Goal: Task Accomplishment & Management: Use online tool/utility

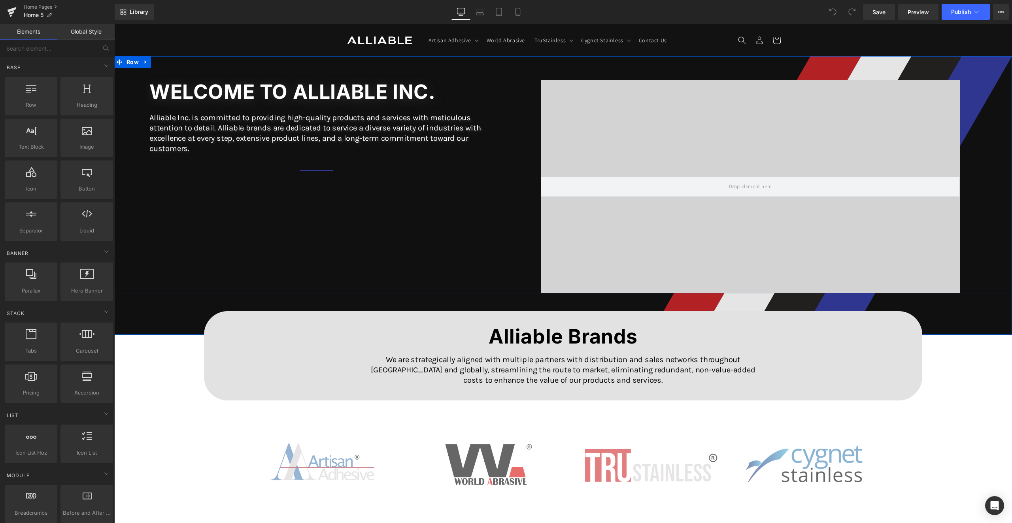
scroll to position [395, 0]
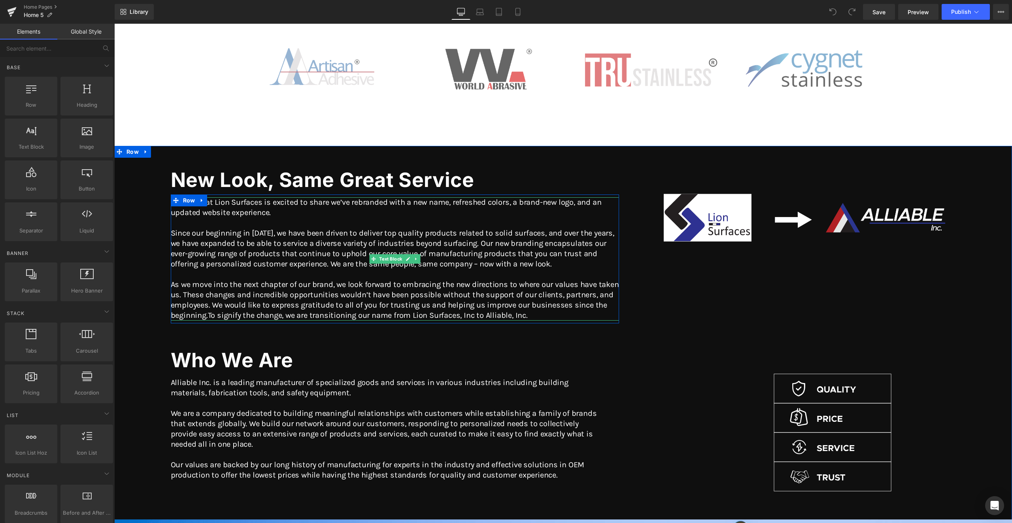
click at [500, 236] on p "Since our beginning in [DATE], we have been driven to deliver top quality produ…" at bounding box center [395, 248] width 448 height 41
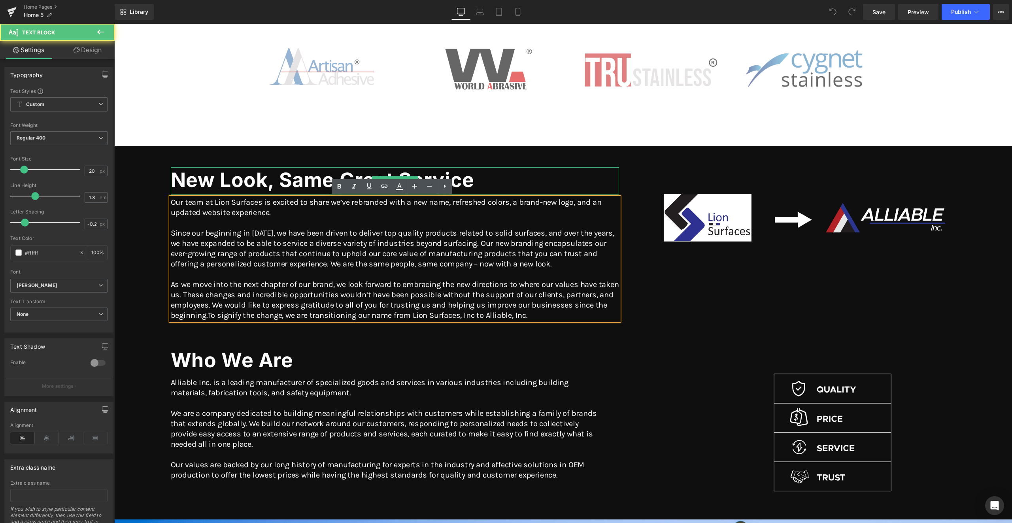
click at [557, 181] on h1 "New Look, Same Great Service" at bounding box center [395, 180] width 448 height 26
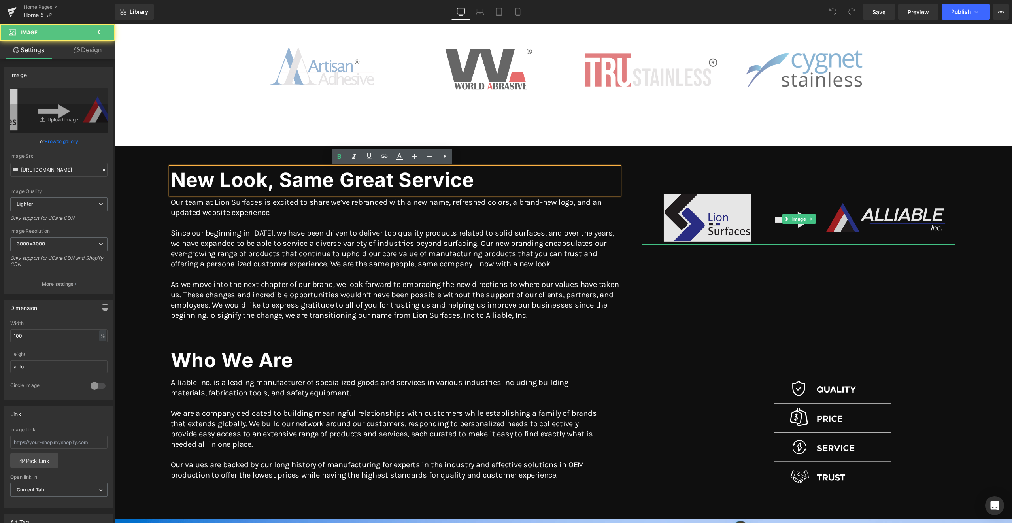
click at [651, 208] on img at bounding box center [799, 219] width 314 height 52
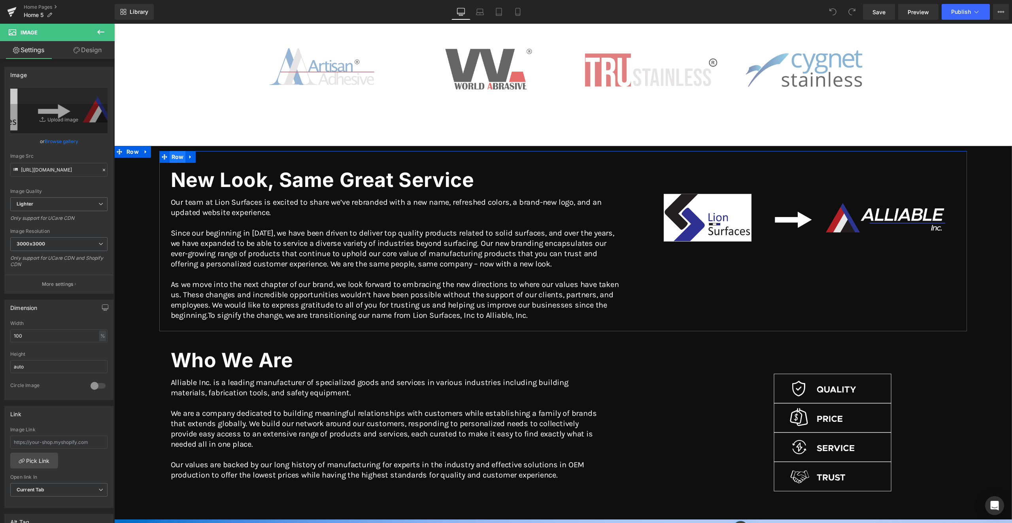
click at [175, 156] on span "Row" at bounding box center [178, 157] width 16 height 12
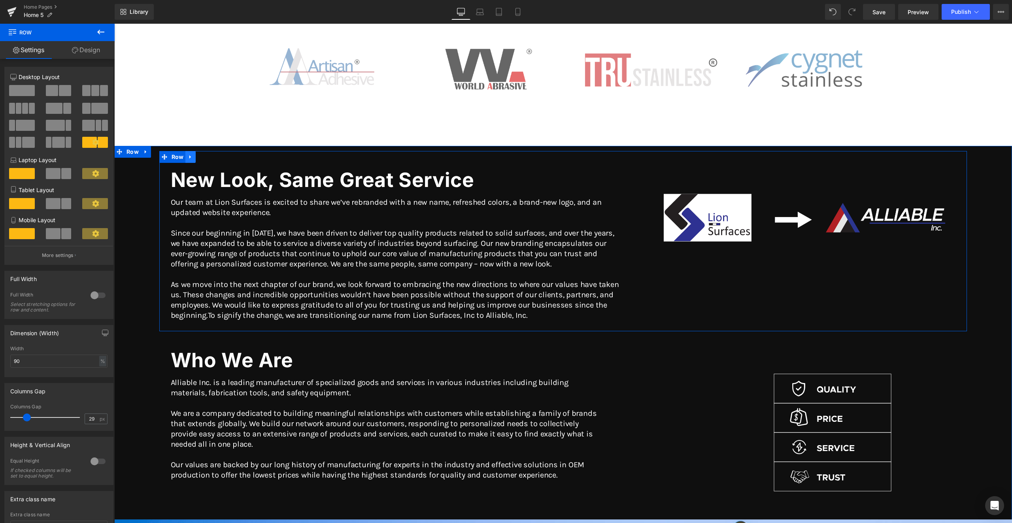
click at [190, 155] on icon at bounding box center [191, 157] width 6 height 6
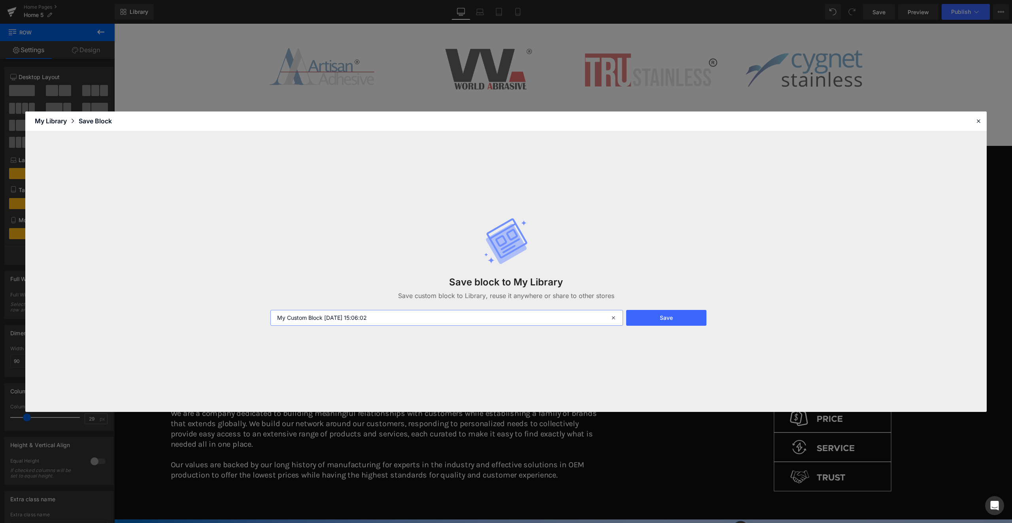
click at [402, 317] on input "My Custom Block [DATE] 15:06:02" at bounding box center [446, 318] width 353 height 16
type input "New Look Message"
click at [665, 317] on button "Save" at bounding box center [666, 318] width 80 height 16
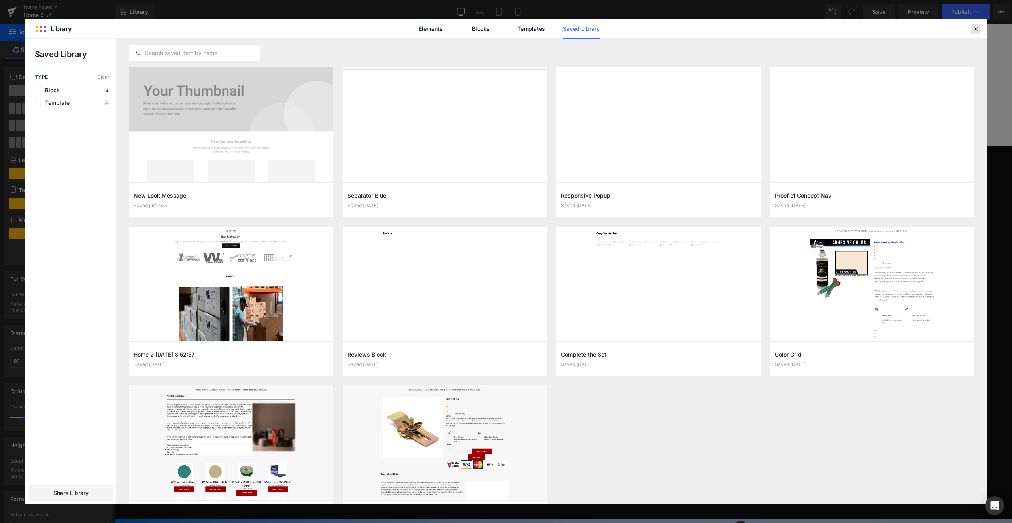
click at [976, 31] on icon at bounding box center [975, 28] width 7 height 7
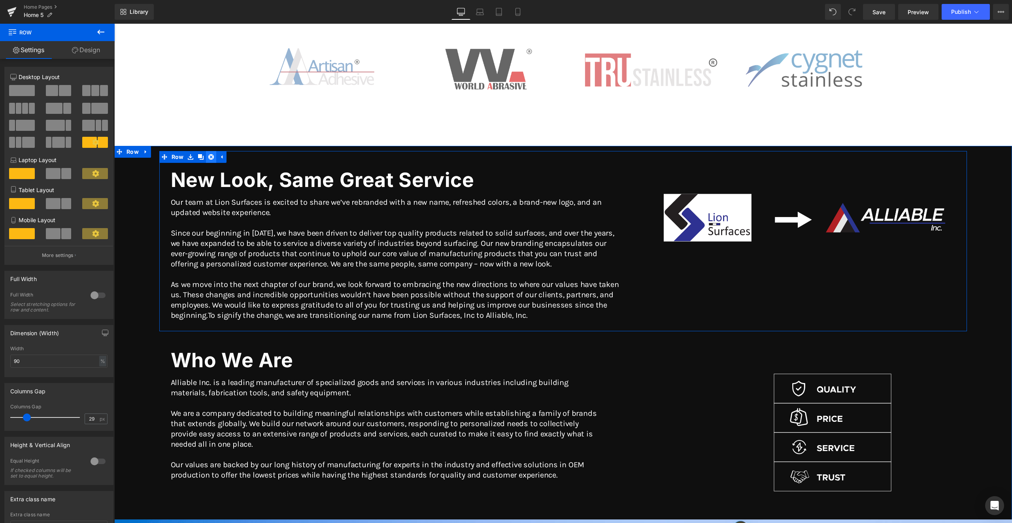
click at [210, 159] on icon at bounding box center [211, 157] width 6 height 6
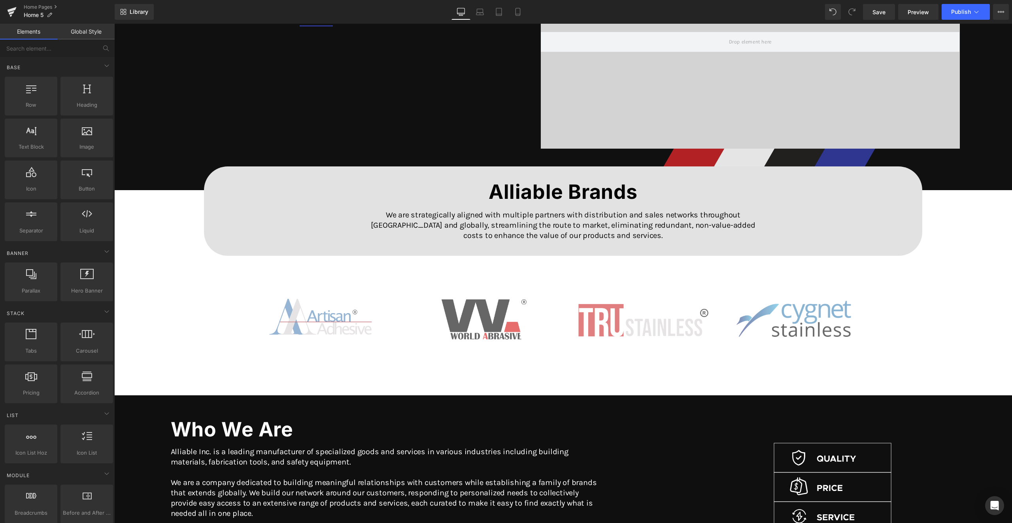
scroll to position [0, 0]
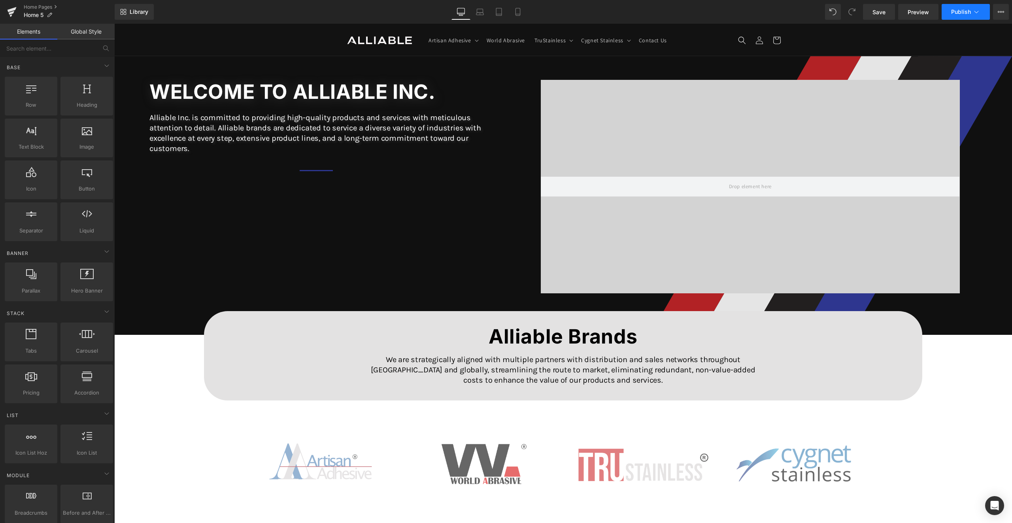
click at [951, 15] on button "Publish" at bounding box center [966, 12] width 48 height 16
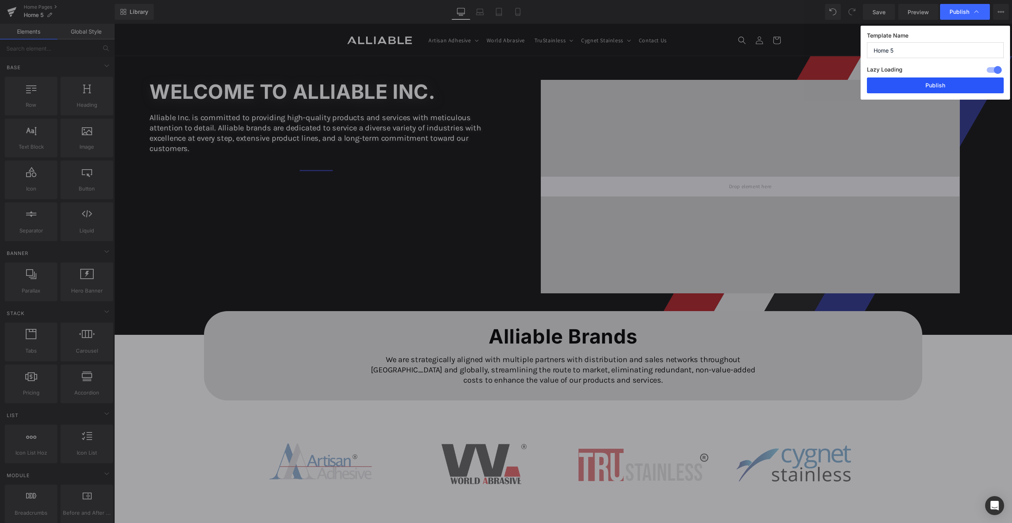
click at [929, 85] on button "Publish" at bounding box center [935, 85] width 137 height 16
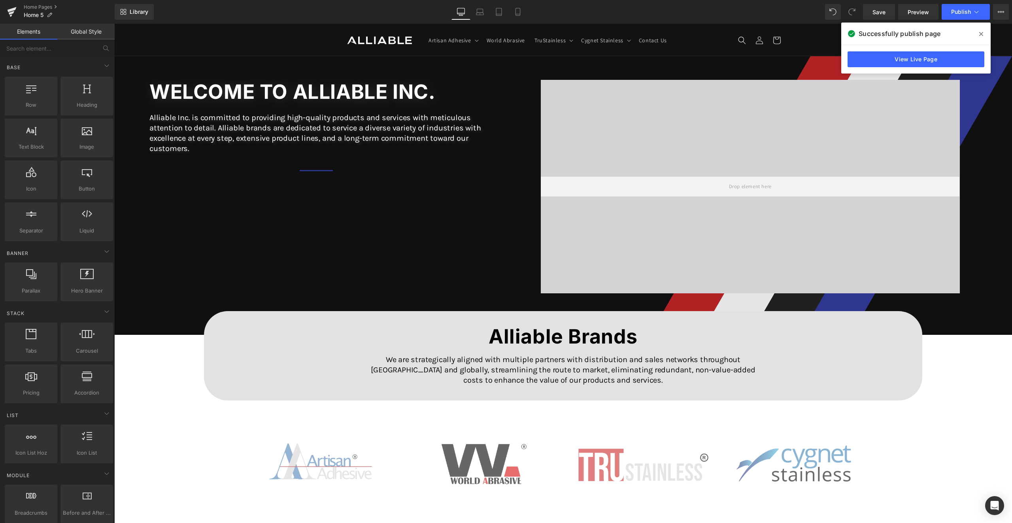
click at [979, 30] on span at bounding box center [981, 34] width 13 height 13
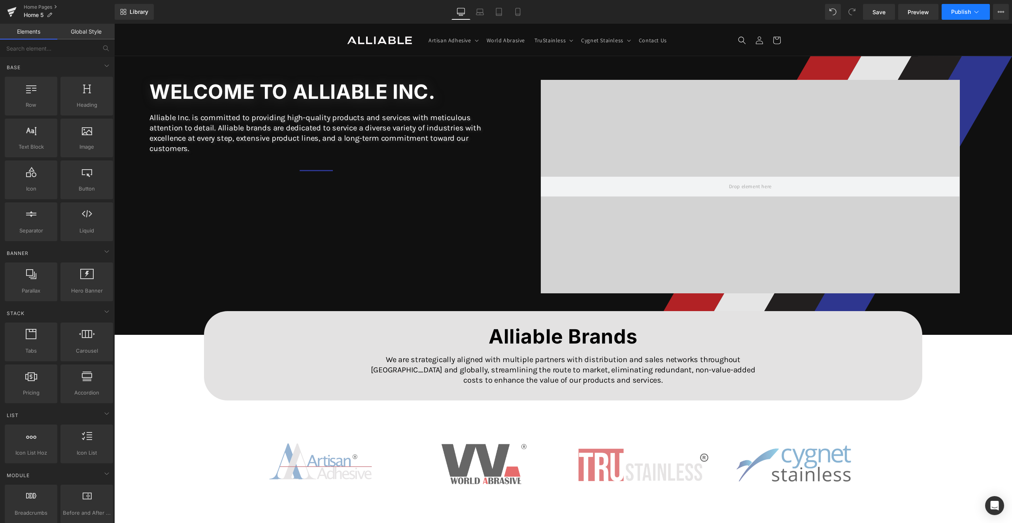
click at [959, 15] on span "Publish" at bounding box center [961, 12] width 20 height 6
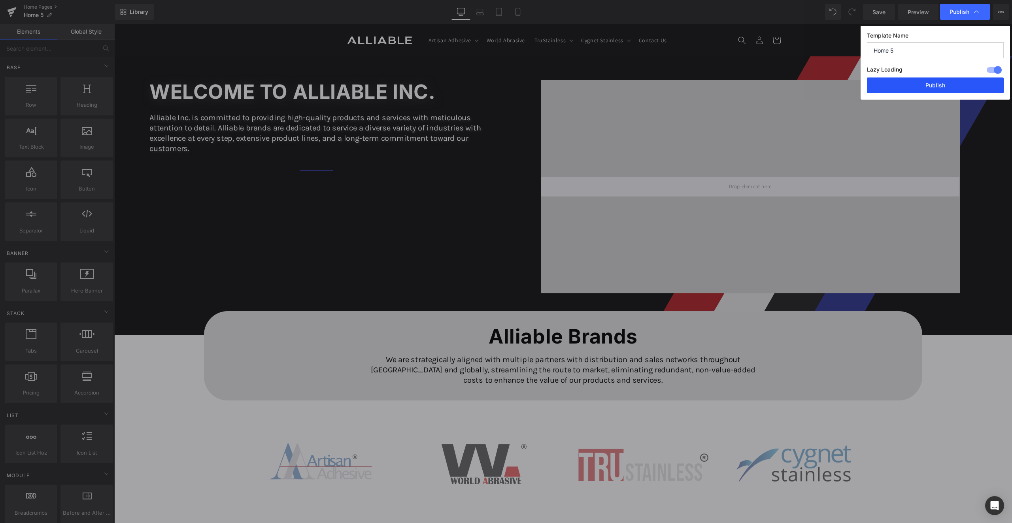
click at [949, 86] on button "Publish" at bounding box center [935, 85] width 137 height 16
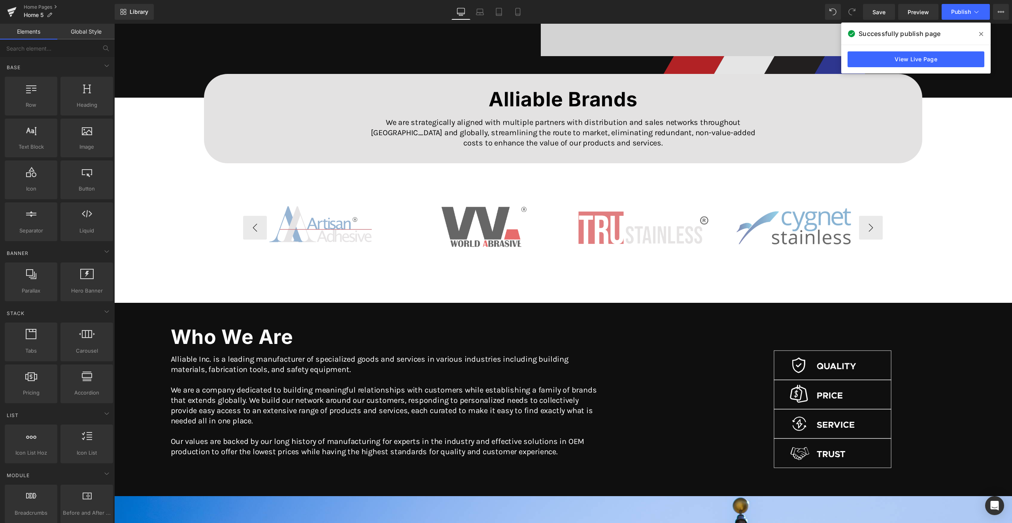
scroll to position [237, 0]
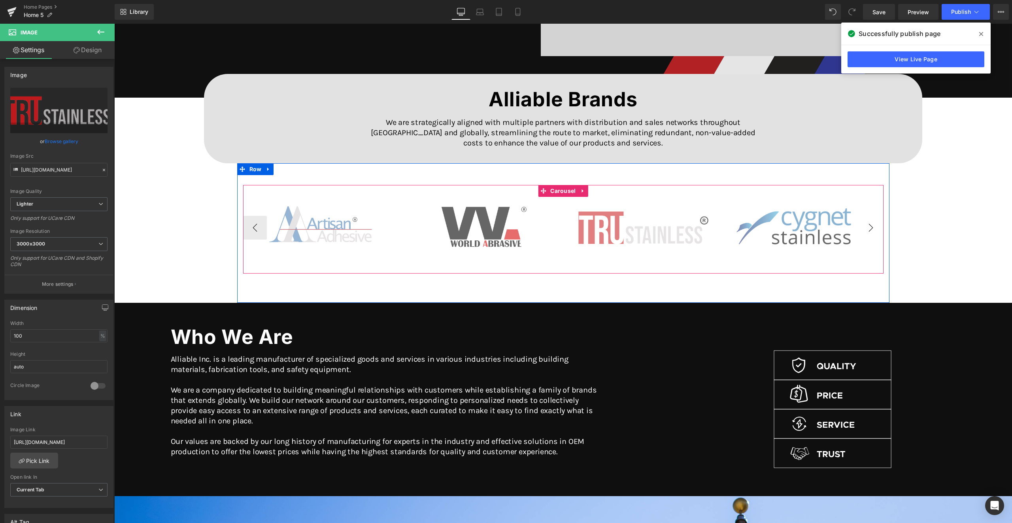
click at [868, 228] on button "›" at bounding box center [871, 228] width 24 height 24
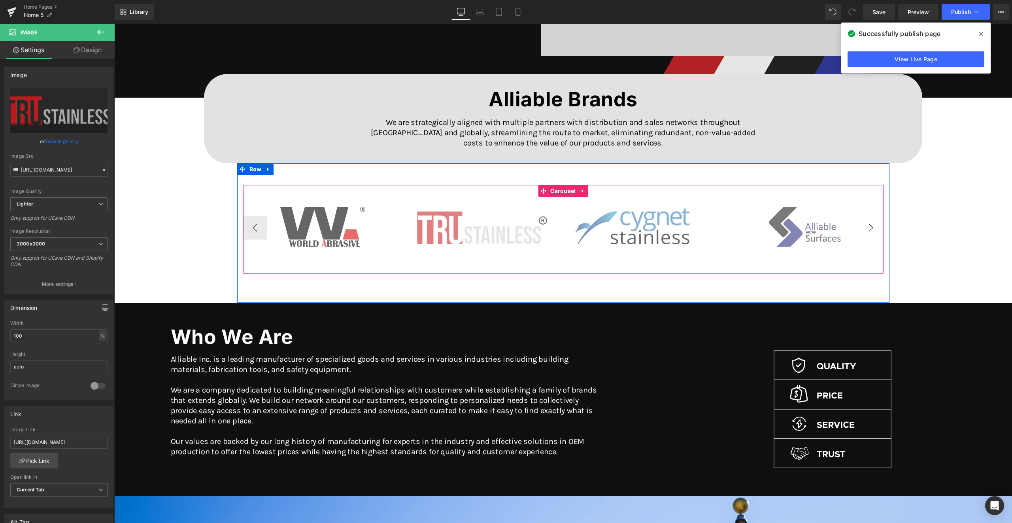
click at [868, 229] on button "›" at bounding box center [871, 228] width 24 height 24
click at [867, 234] on button "›" at bounding box center [871, 228] width 24 height 24
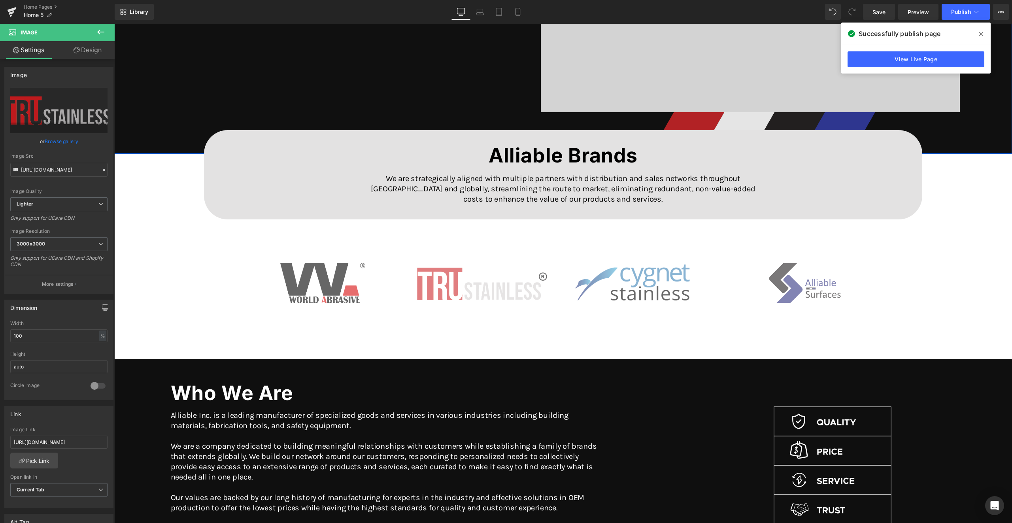
scroll to position [198, 0]
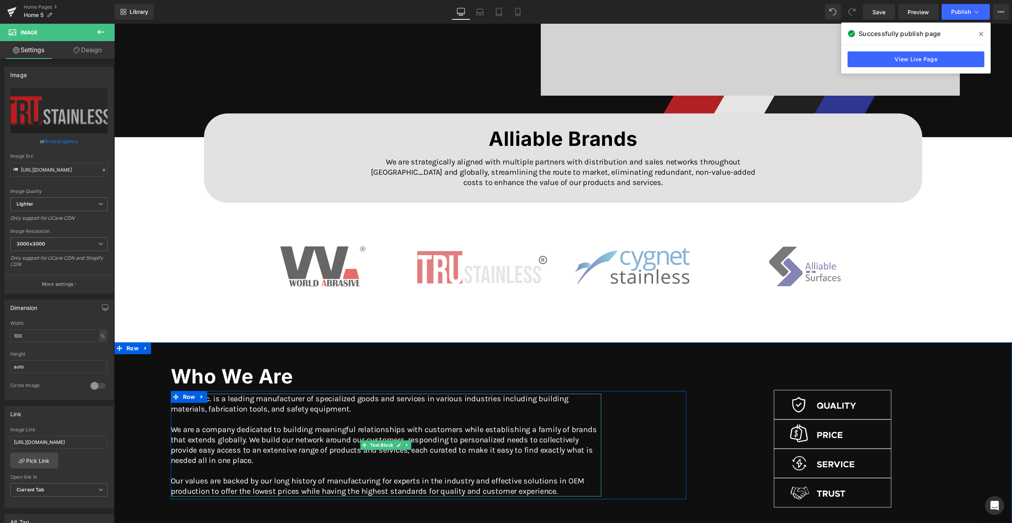
click at [330, 412] on p "Alliable Inc. is a leading manufacturer of specialized goods and services in va…" at bounding box center [386, 404] width 431 height 21
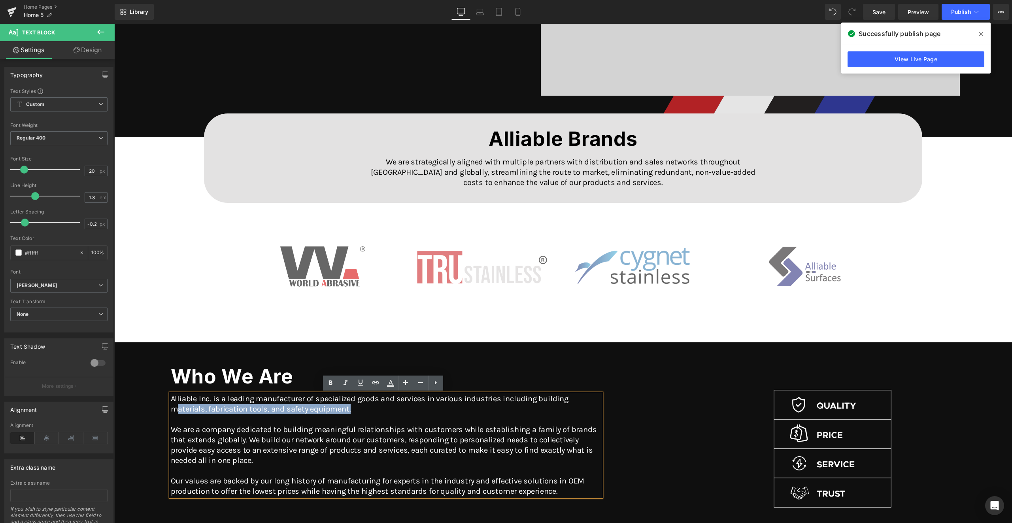
drag, startPoint x: 353, startPoint y: 409, endPoint x: 175, endPoint y: 404, distance: 178.7
click at [175, 404] on p "Alliable Inc. is a leading manufacturer of specialized goods and services in va…" at bounding box center [386, 404] width 431 height 21
click at [325, 421] on p at bounding box center [386, 419] width 431 height 10
